Goal: Information Seeking & Learning: Learn about a topic

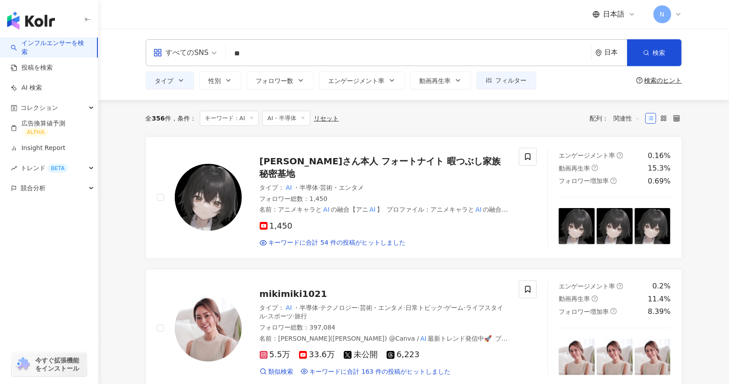
drag, startPoint x: 578, startPoint y: 46, endPoint x: 527, endPoint y: 43, distance: 51.0
click at [527, 43] on div "すべてのSNS ** 日本 検索 customizedTag 0a4091b9-b57a-40cc-bd4b-dfab15da9aef タイプ テクノロジー …" at bounding box center [414, 52] width 536 height 27
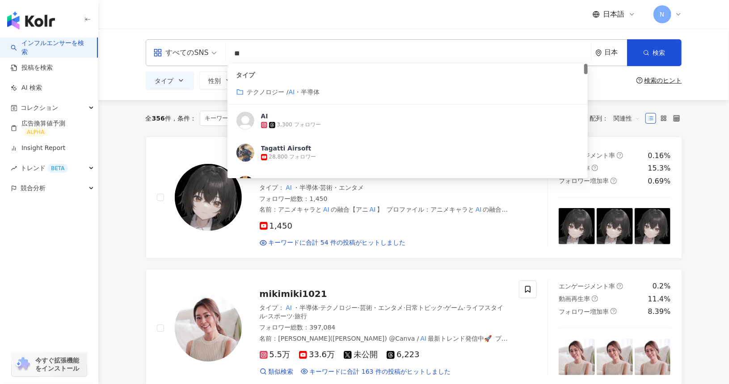
click at [195, 52] on div "すべてのSNS" at bounding box center [180, 53] width 55 height 14
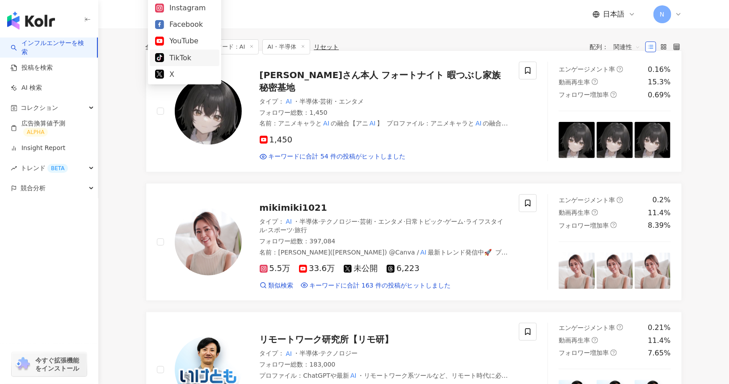
scroll to position [89, 0]
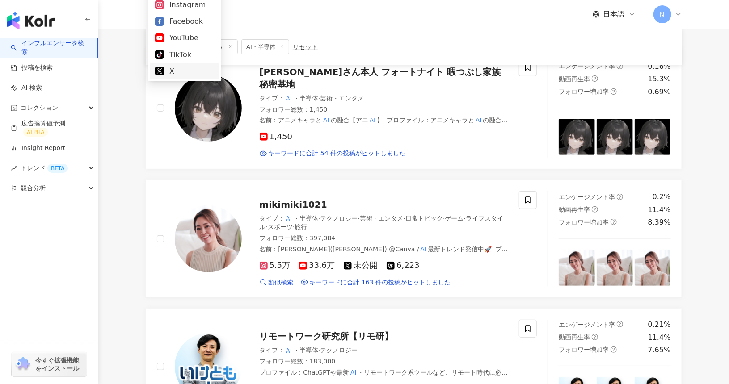
click at [193, 68] on div "X" at bounding box center [184, 71] width 59 height 11
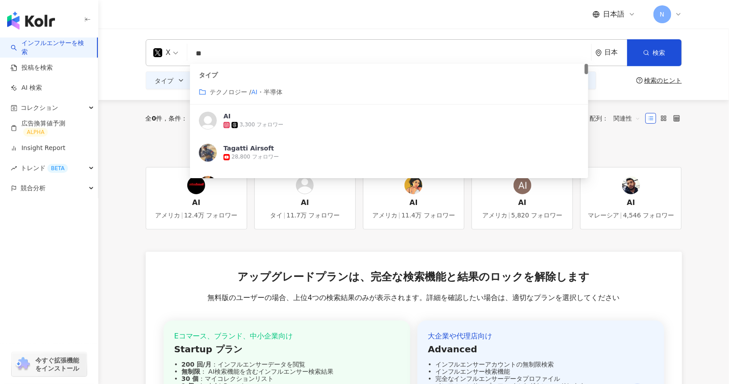
click at [218, 57] on input "**" at bounding box center [389, 53] width 396 height 17
type input "*"
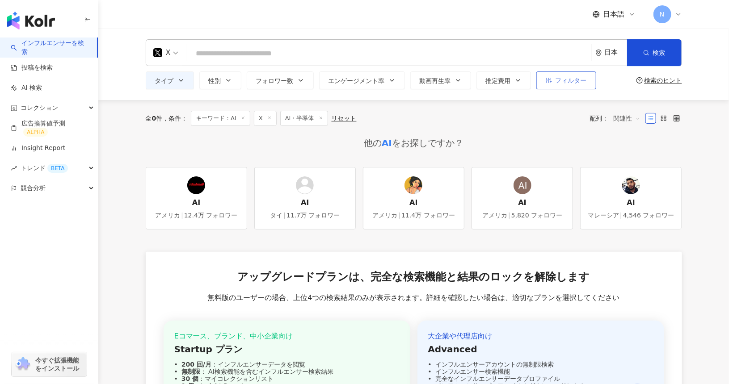
click at [578, 77] on span "フィルター" at bounding box center [570, 80] width 31 height 7
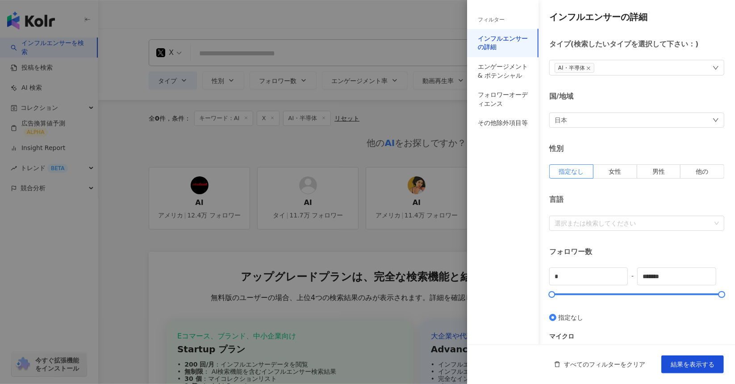
click at [591, 65] on span "AI・半導体" at bounding box center [575, 68] width 40 height 10
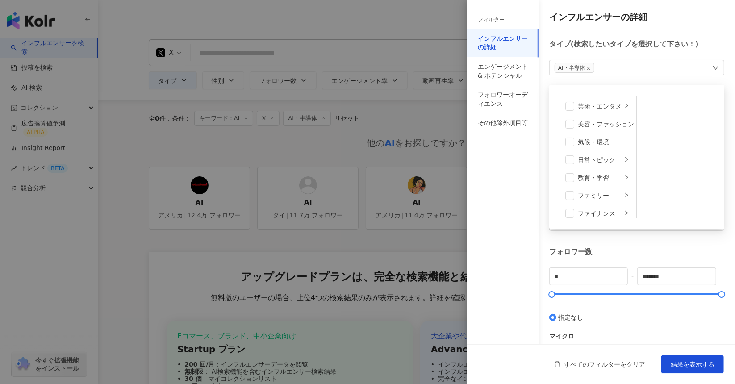
click at [591, 68] on span "AI・半導体" at bounding box center [575, 68] width 40 height 10
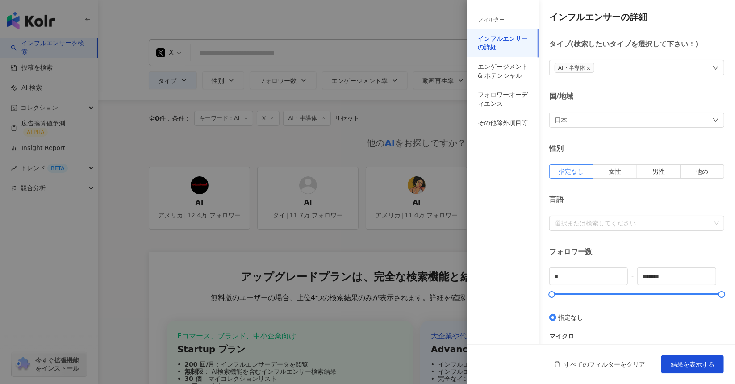
click at [589, 67] on icon "close" at bounding box center [589, 69] width 4 height 4
click at [595, 99] on div "国/地域" at bounding box center [636, 96] width 175 height 10
click at [687, 361] on span "結果を表示する" at bounding box center [693, 364] width 44 height 7
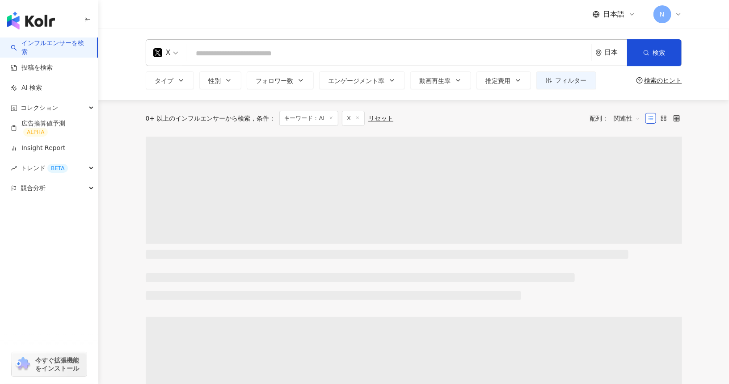
click at [289, 53] on input "search" at bounding box center [389, 53] width 396 height 17
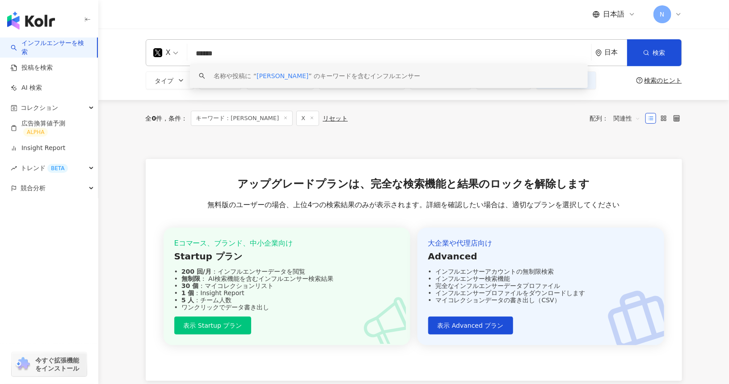
click at [127, 77] on div "X ****** 日本 検索 keyword 名称や投稿に “ [PERSON_NAME] ” のキーワードを含むインフルエンサー タイプ 性別 フォロワー数…" at bounding box center [413, 64] width 630 height 71
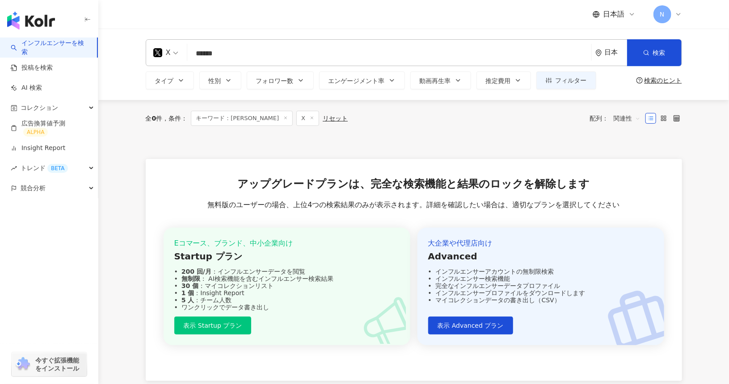
click at [349, 49] on input "******" at bounding box center [389, 53] width 396 height 17
paste input "search"
type input "******"
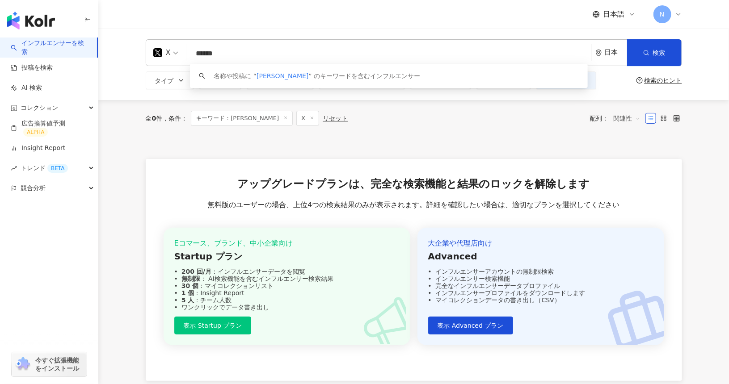
click at [349, 55] on input "******" at bounding box center [389, 53] width 396 height 17
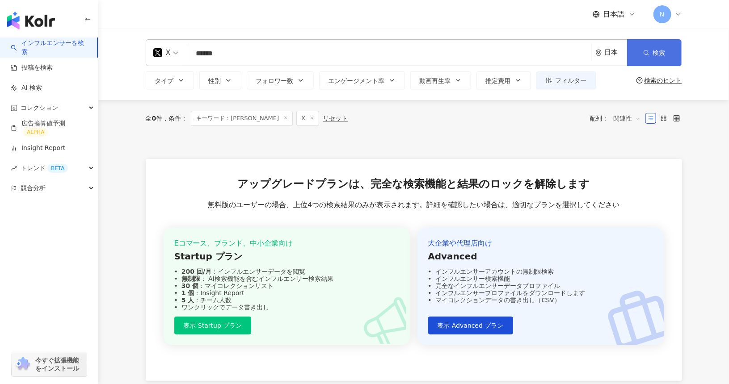
click at [649, 54] on button "検索" at bounding box center [654, 52] width 54 height 27
click at [134, 25] on div "日本語 N" at bounding box center [414, 14] width 572 height 29
click at [185, 78] on button "タイプ" at bounding box center [170, 80] width 48 height 18
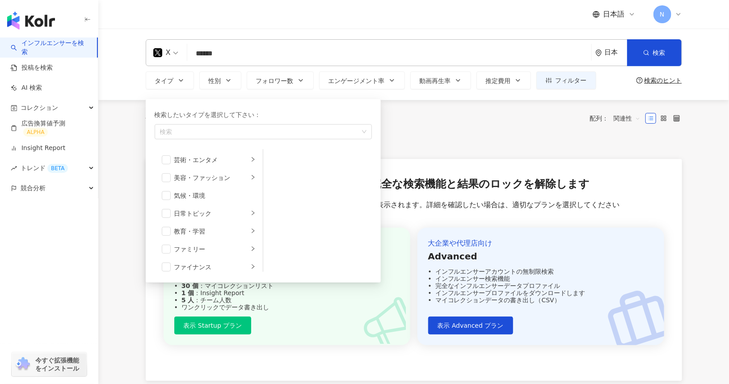
click at [294, 27] on div "日本語 N" at bounding box center [414, 14] width 536 height 29
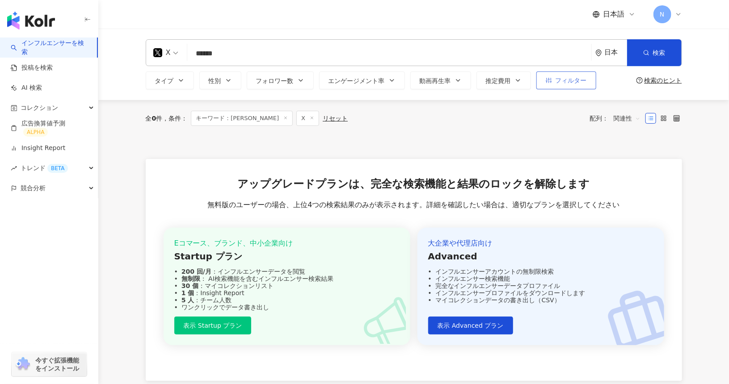
click at [545, 80] on icon "button" at bounding box center [548, 80] width 6 height 6
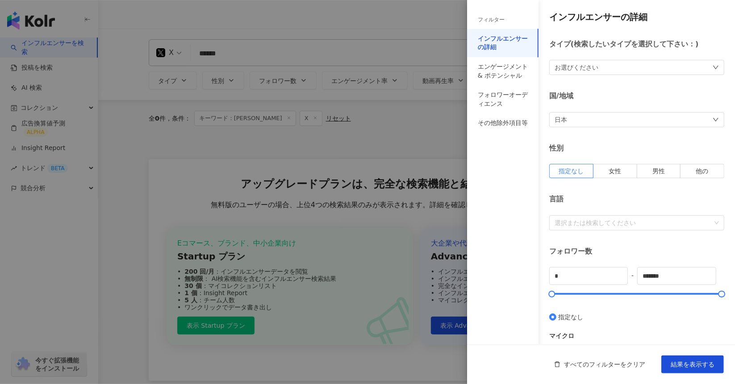
click at [499, 20] on div "フィルター" at bounding box center [491, 20] width 27 height 8
click at [286, 88] on div at bounding box center [367, 192] width 735 height 384
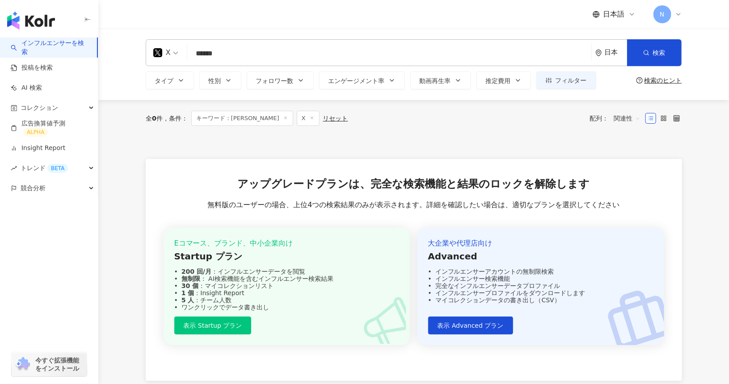
click at [220, 82] on span "性別" at bounding box center [215, 80] width 13 height 7
click at [180, 84] on button "タイプ" at bounding box center [170, 80] width 48 height 18
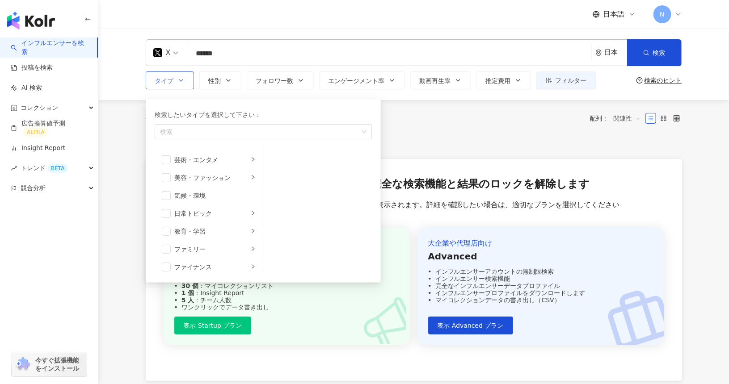
click at [180, 84] on button "タイプ 検索したいタイプを選択して下さい： 検索 芸術・エンタメ 美容・ファッション 気候・環境 日常トピック 教育・学習 ファミリー ファイナンス グルメ …" at bounding box center [170, 80] width 48 height 18
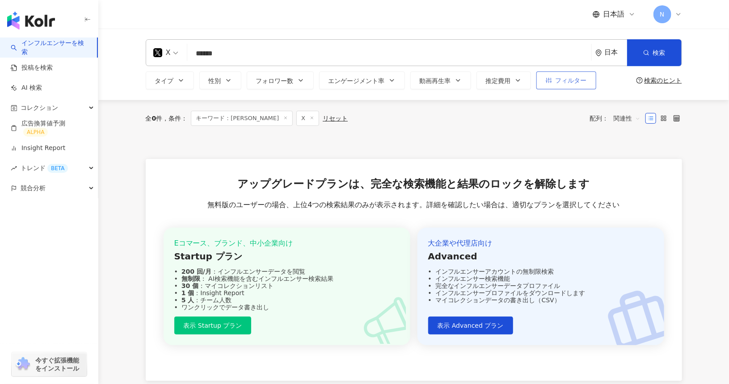
click at [555, 83] on span "フィルター" at bounding box center [570, 80] width 31 height 7
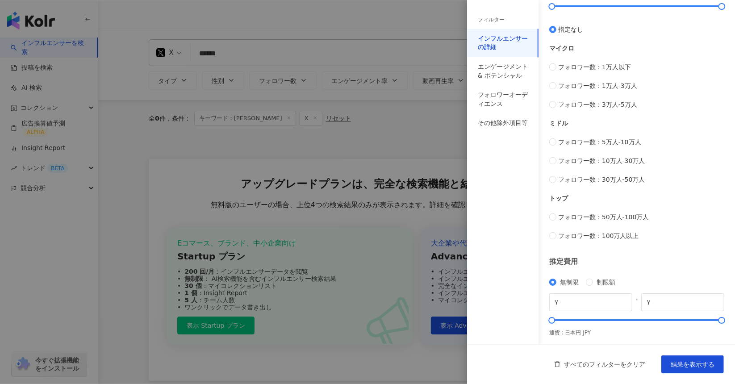
scroll to position [288, 0]
click at [493, 63] on div "エンゲージメント & ポテンシャル" at bounding box center [503, 71] width 50 height 17
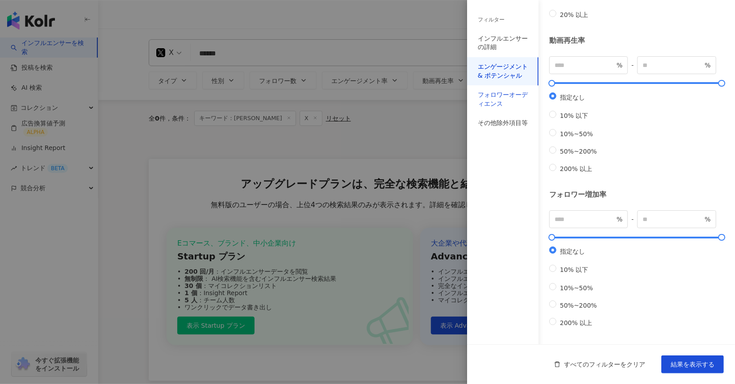
click at [493, 94] on div "フォロワーオーディエンス" at bounding box center [503, 99] width 50 height 17
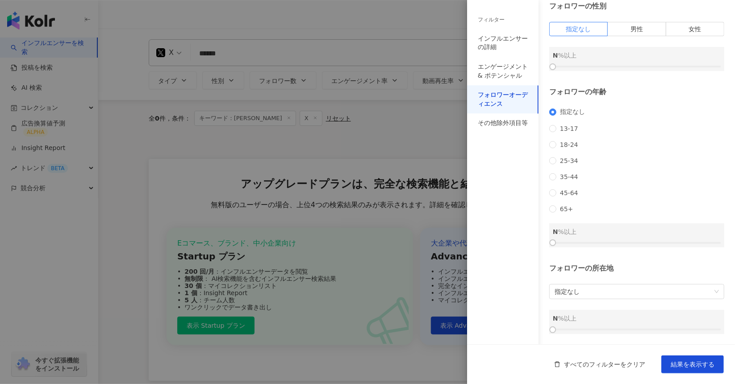
scroll to position [50, 0]
click at [509, 122] on div "その他除外項目等" at bounding box center [503, 123] width 50 height 9
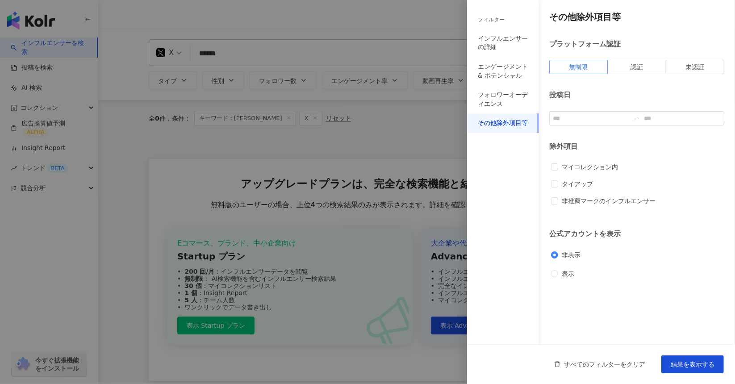
scroll to position [0, 0]
click at [685, 359] on button "結果を表示する" at bounding box center [693, 365] width 63 height 18
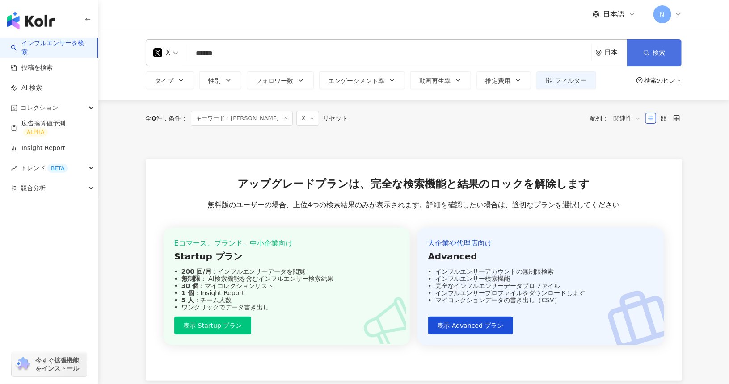
click at [670, 50] on button "検索" at bounding box center [654, 52] width 54 height 27
click at [572, 84] on span "フィルター" at bounding box center [570, 80] width 31 height 7
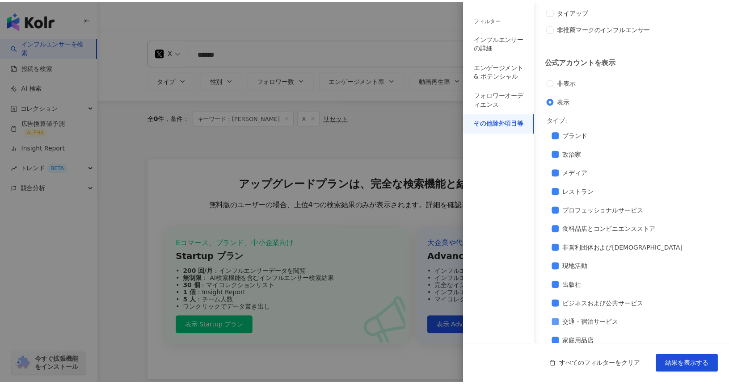
scroll to position [179, 0]
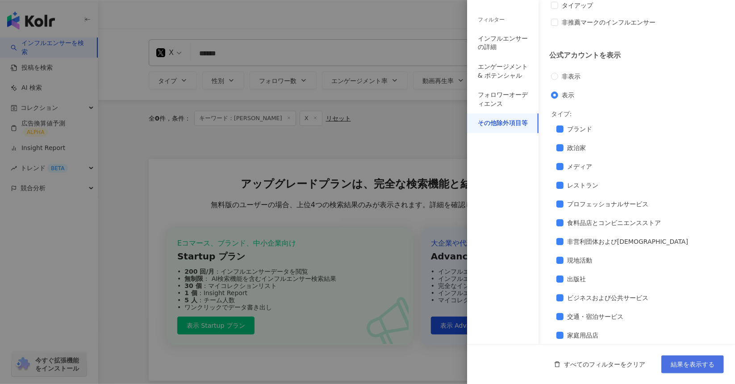
click at [678, 357] on button "結果を表示する" at bounding box center [693, 365] width 63 height 18
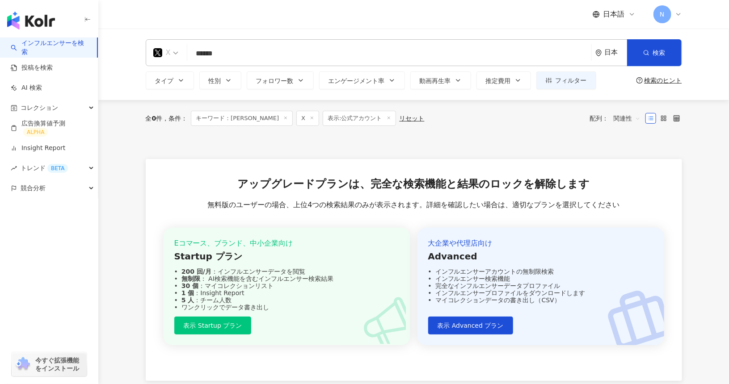
click at [179, 50] on div "X" at bounding box center [165, 53] width 35 height 26
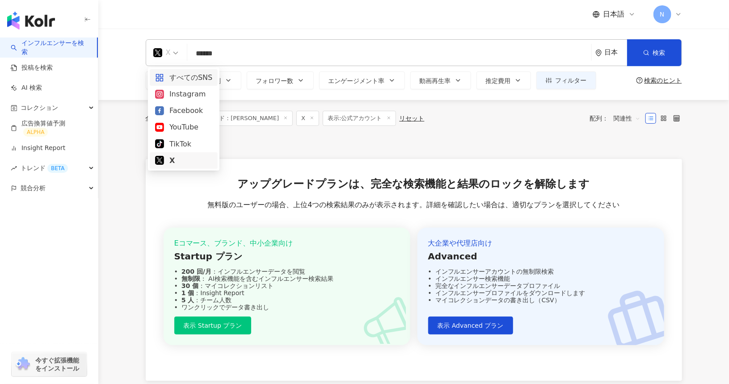
click at [179, 73] on div "すべてのSNS" at bounding box center [183, 77] width 57 height 11
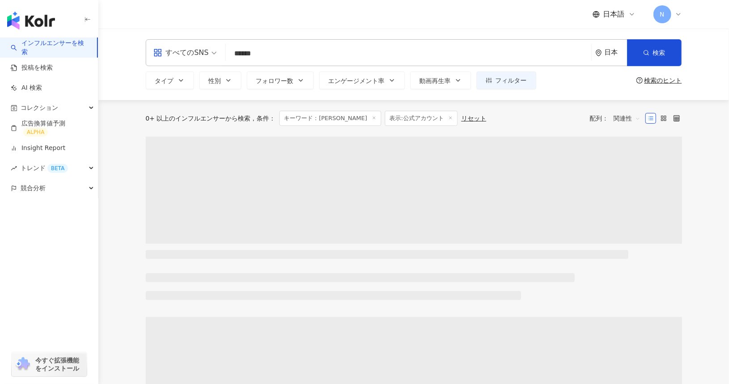
click at [128, 76] on div "all すべてのSNS ****** 日本 検索 keyword 名称や投稿に “ [PERSON_NAME]マイケル ” のキーワードを含むインフルエンサー…" at bounding box center [414, 64] width 572 height 50
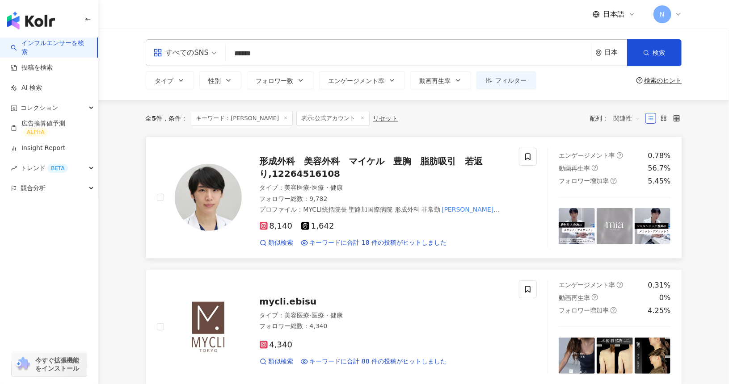
click at [306, 167] on span "形成外科　美容外科　マイケル　豊胸　脂肪吸引　若返り,12264516108" at bounding box center [371, 167] width 223 height 23
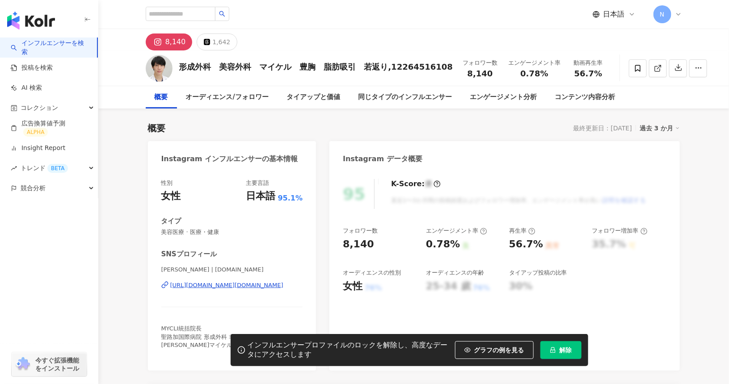
click at [327, 124] on div "概要 最終更新日：2025/08/03 過去 3 か月" at bounding box center [414, 128] width 532 height 13
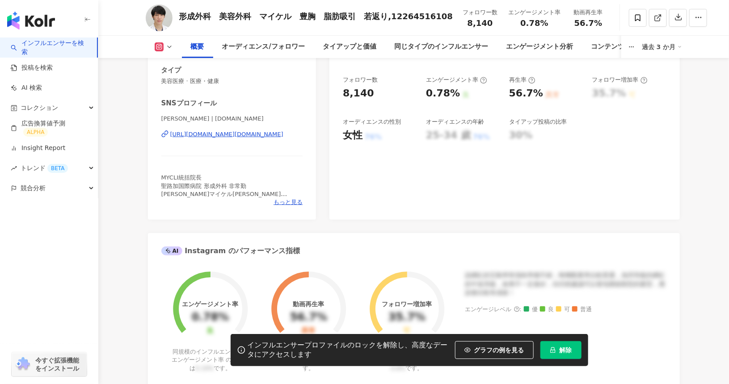
scroll to position [357, 0]
